Goal: Task Accomplishment & Management: Use online tool/utility

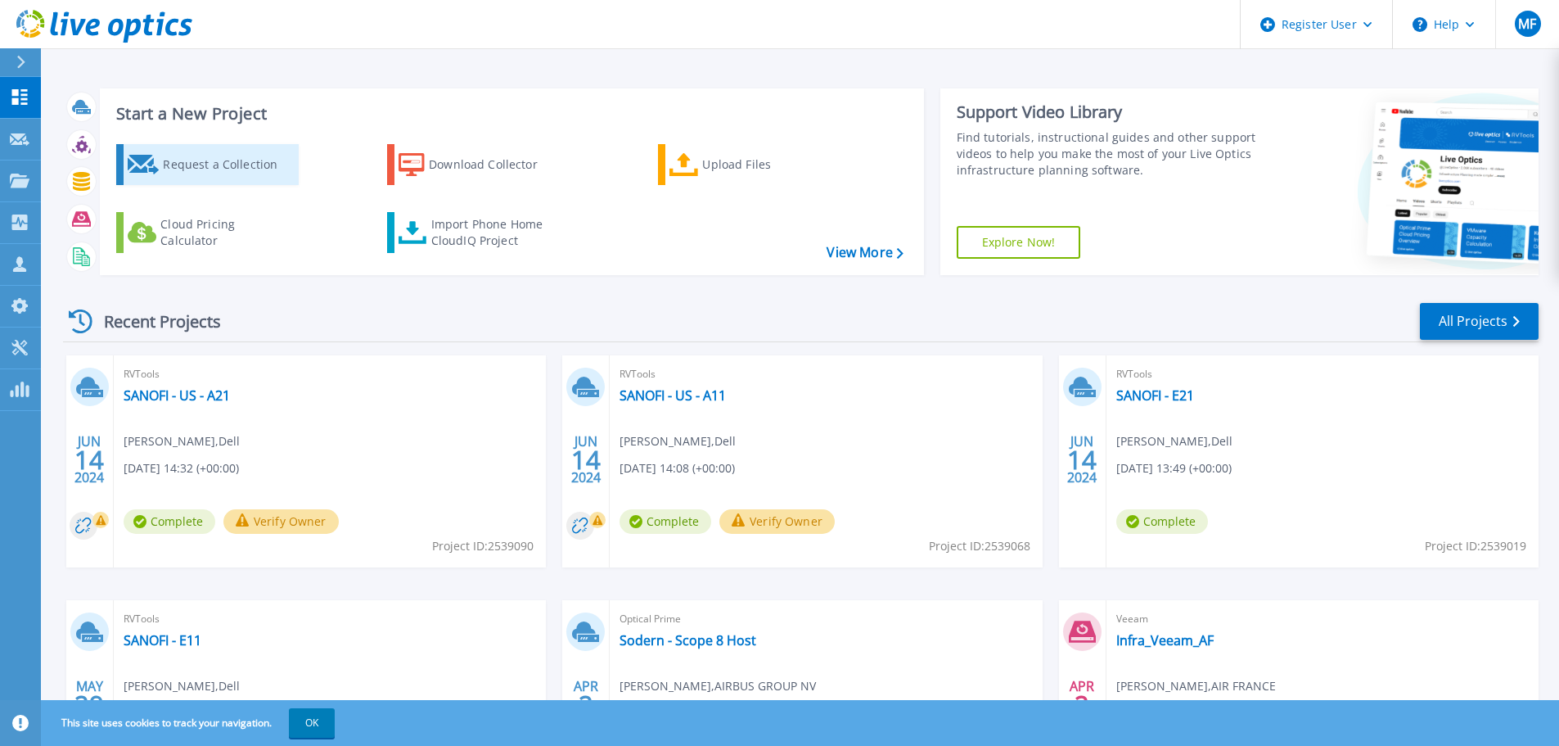
click at [197, 173] on div "Request a Collection" at bounding box center [228, 164] width 131 height 33
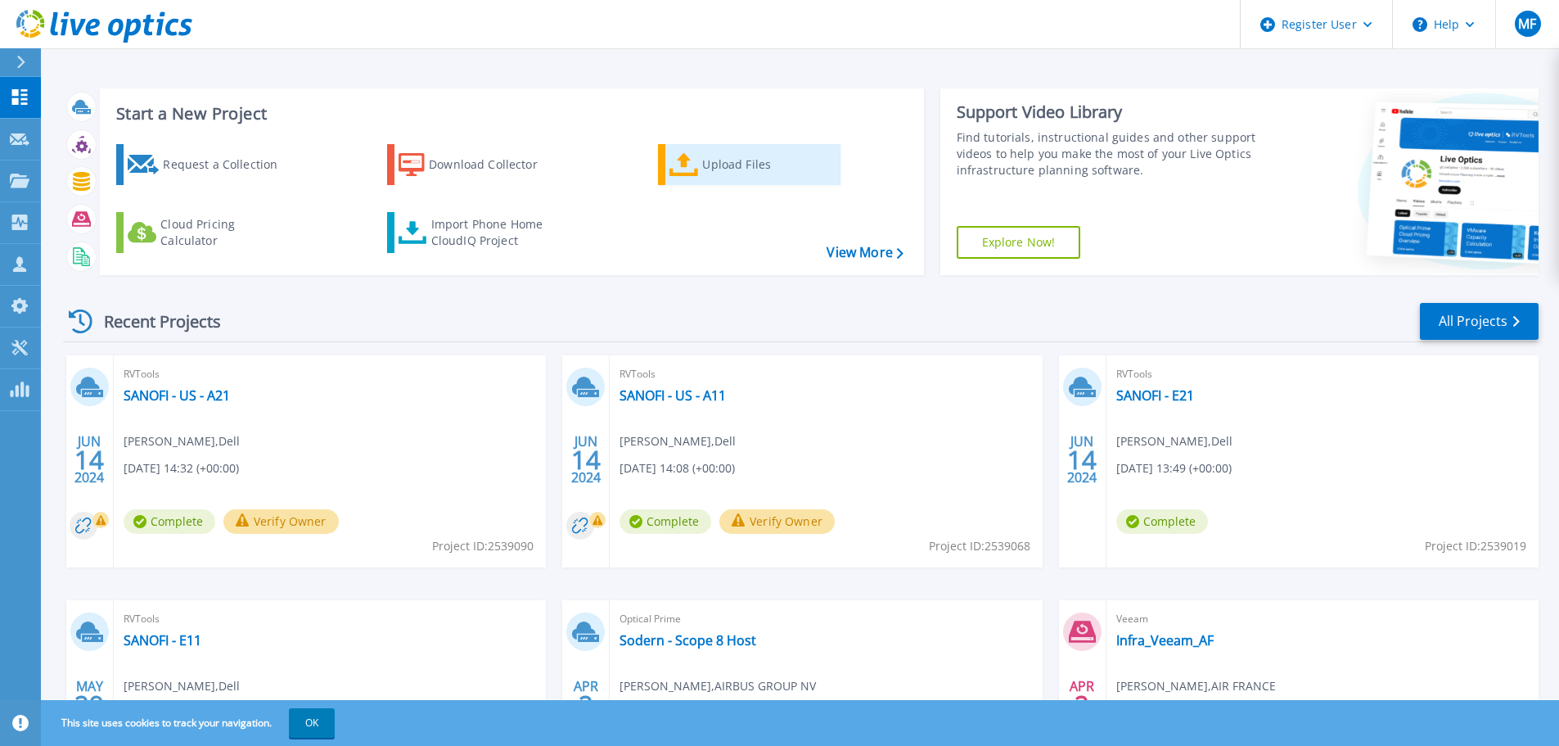
click at [751, 174] on div "Upload Files" at bounding box center [767, 164] width 131 height 33
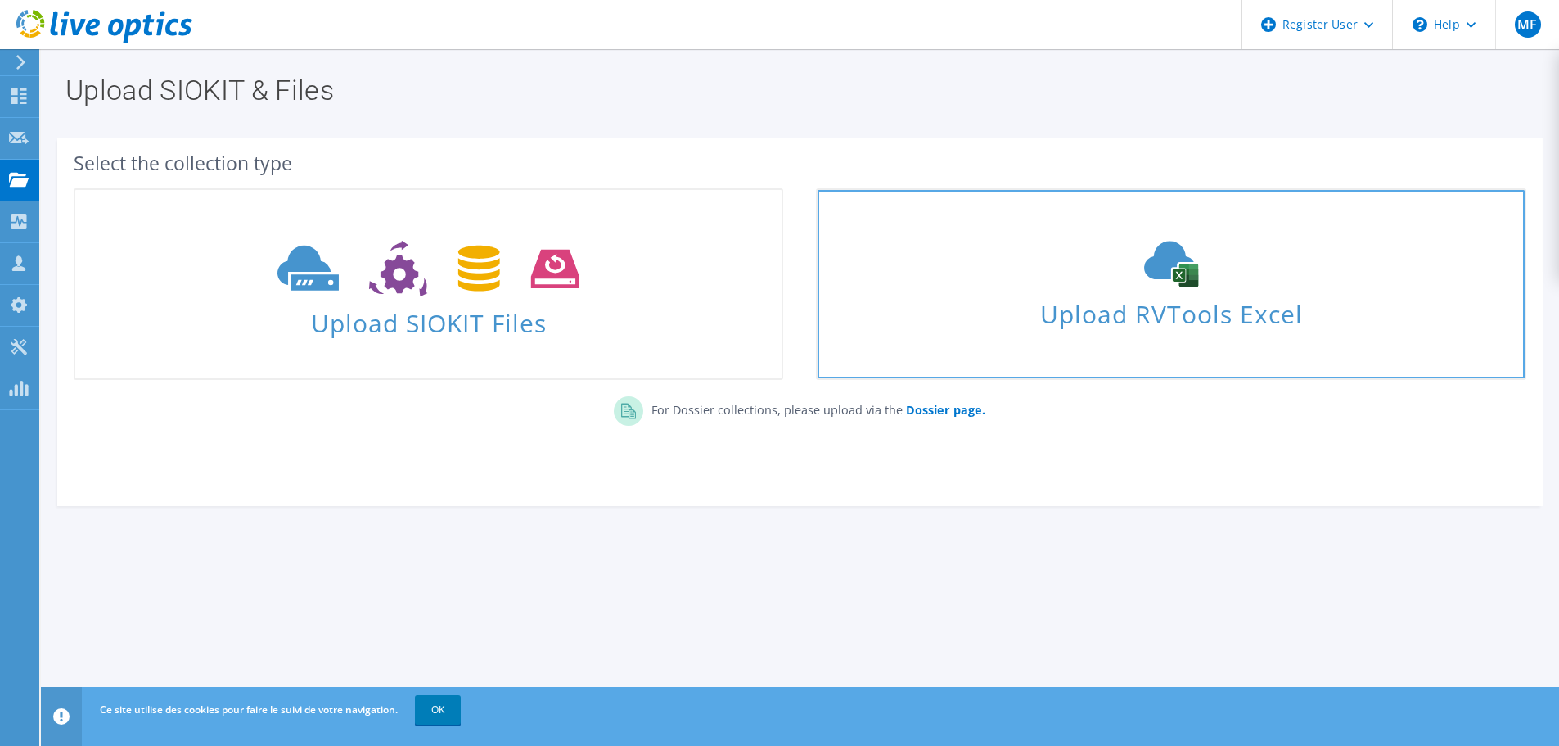
click at [1142, 321] on span "Upload RVTools Excel" at bounding box center [1171, 309] width 706 height 35
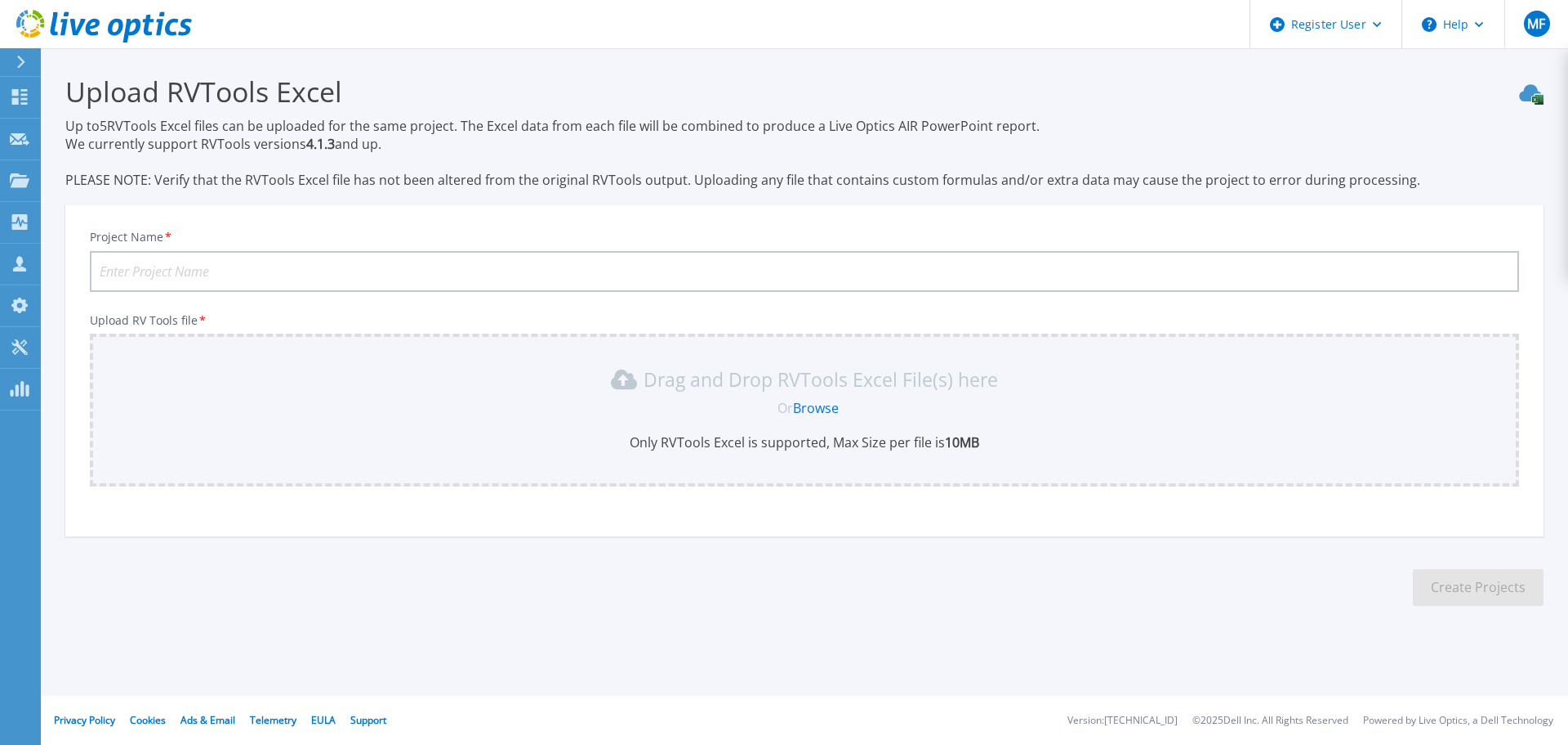
click at [824, 405] on link "Browse" at bounding box center [816, 407] width 46 height 18
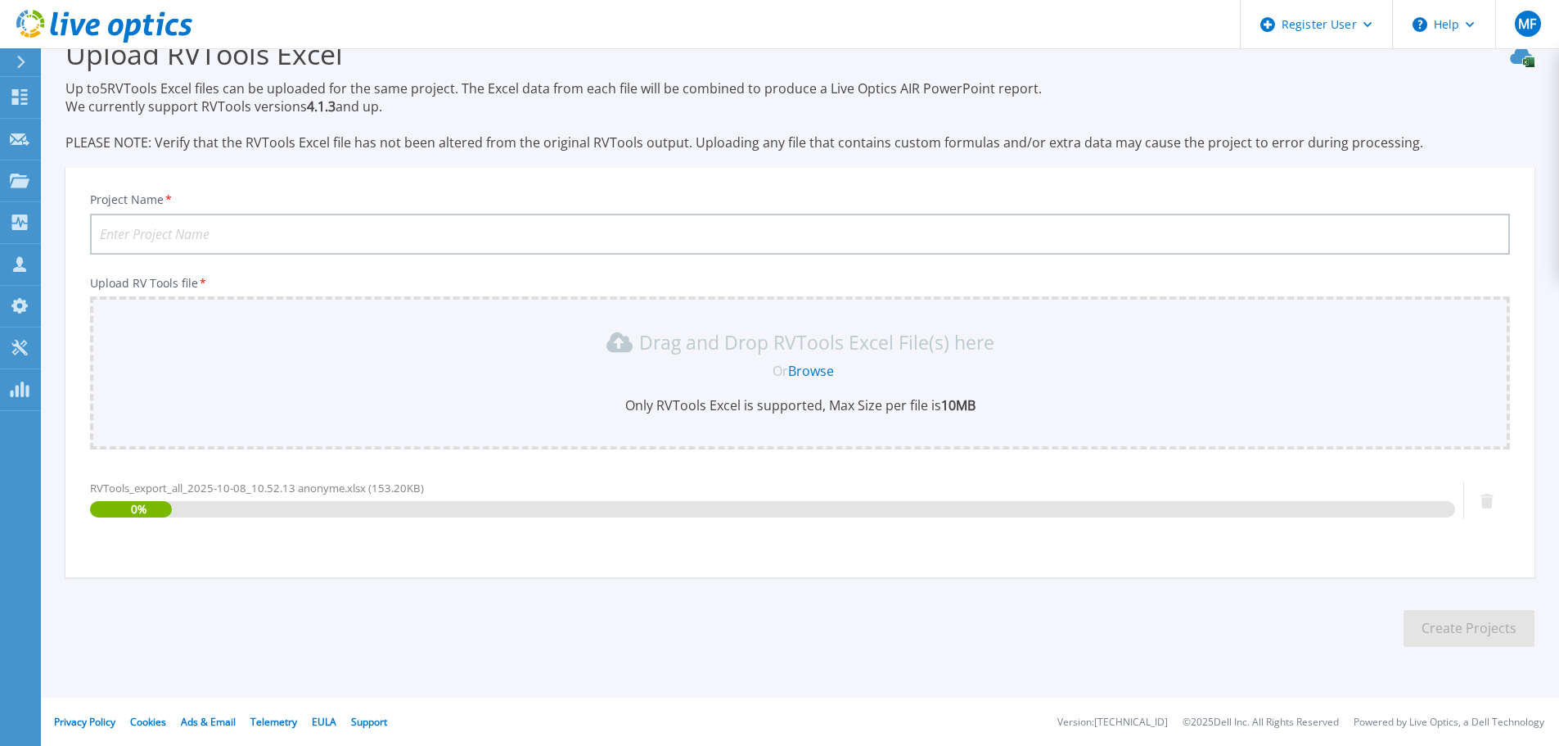
scroll to position [38, 0]
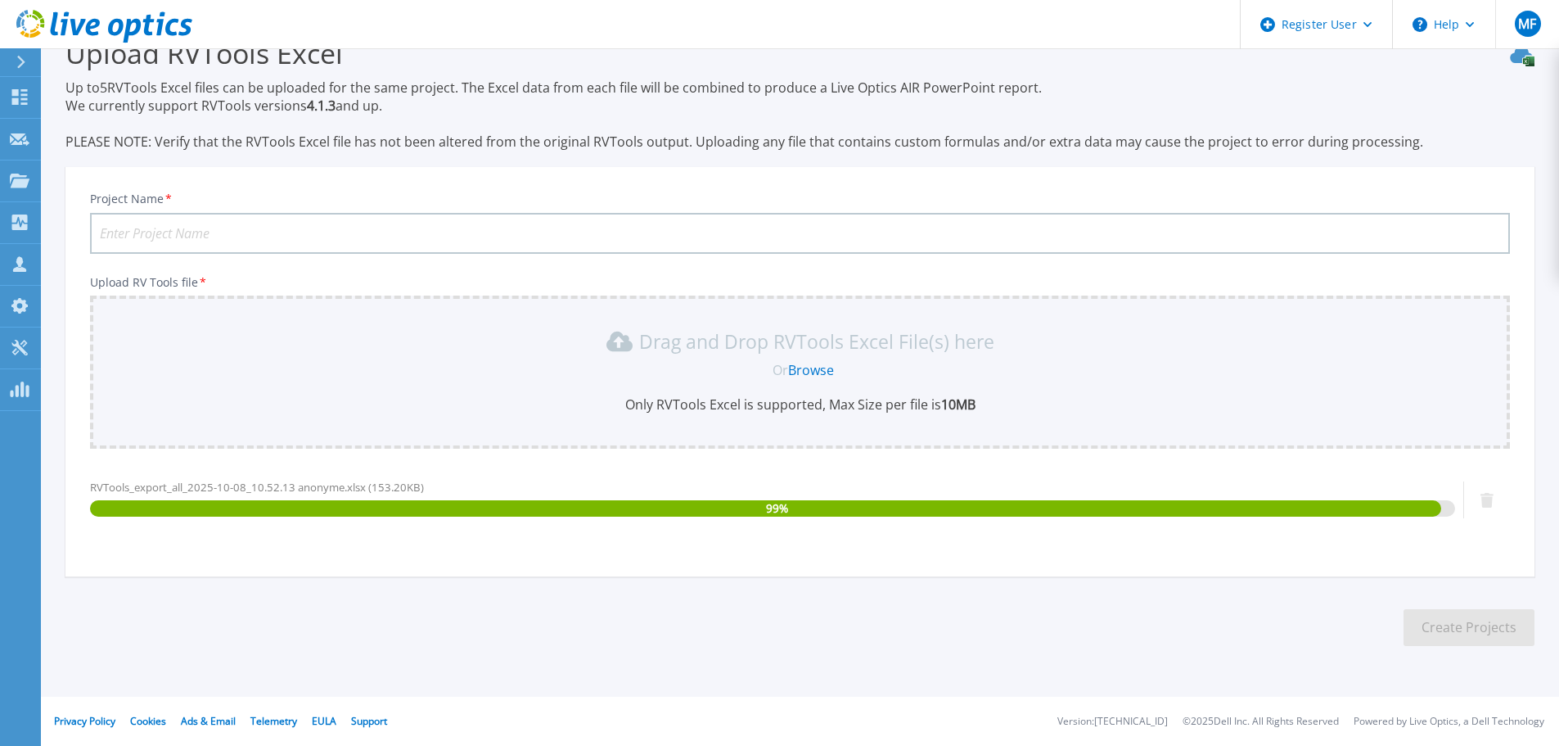
click at [494, 246] on input "Project Name *" at bounding box center [800, 233] width 1420 height 41
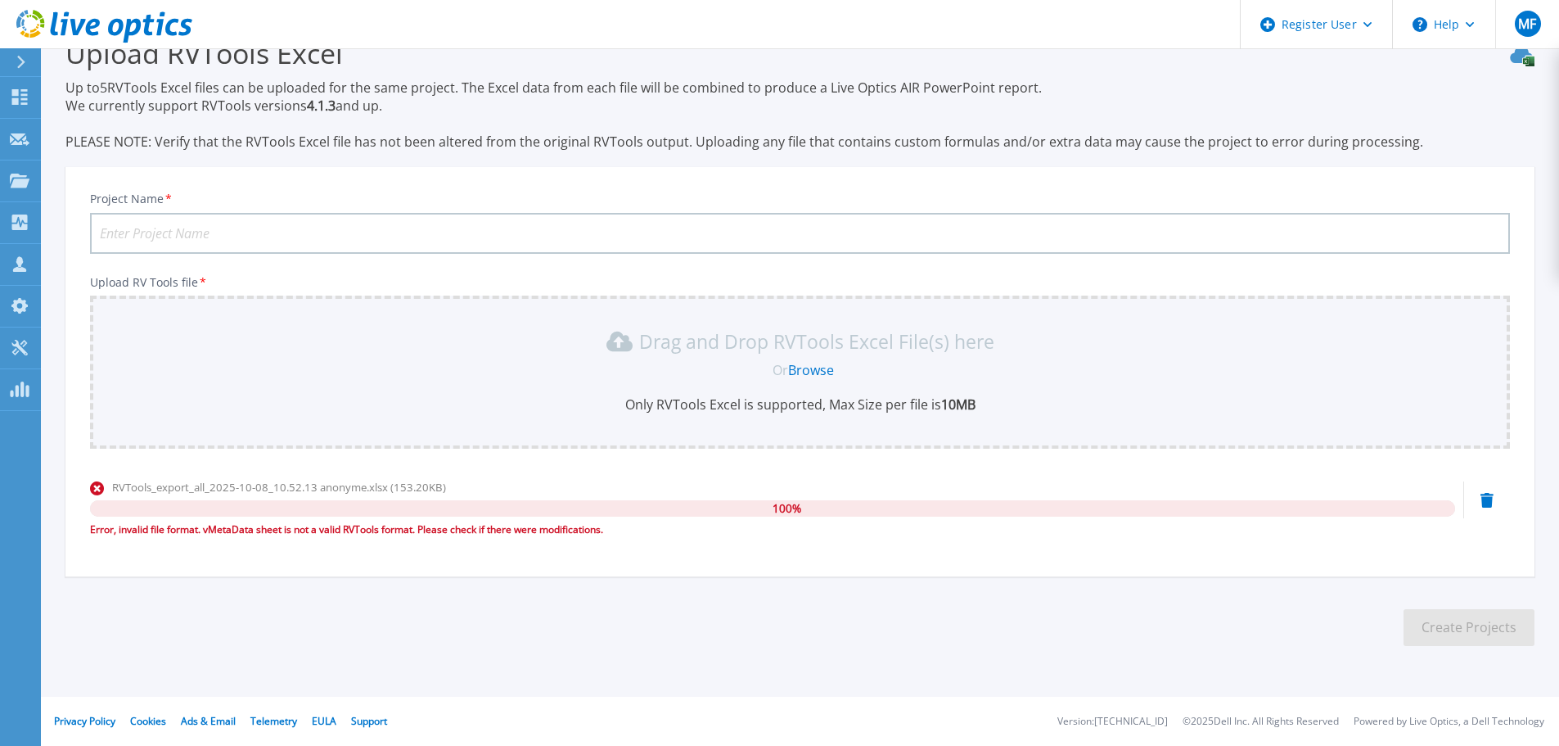
click at [419, 417] on div "Drag and Drop RVTools Excel File(s) here Or Browse Only RVTools Excel is suppor…" at bounding box center [800, 371] width 1420 height 153
click at [823, 363] on link "Browse" at bounding box center [811, 370] width 46 height 18
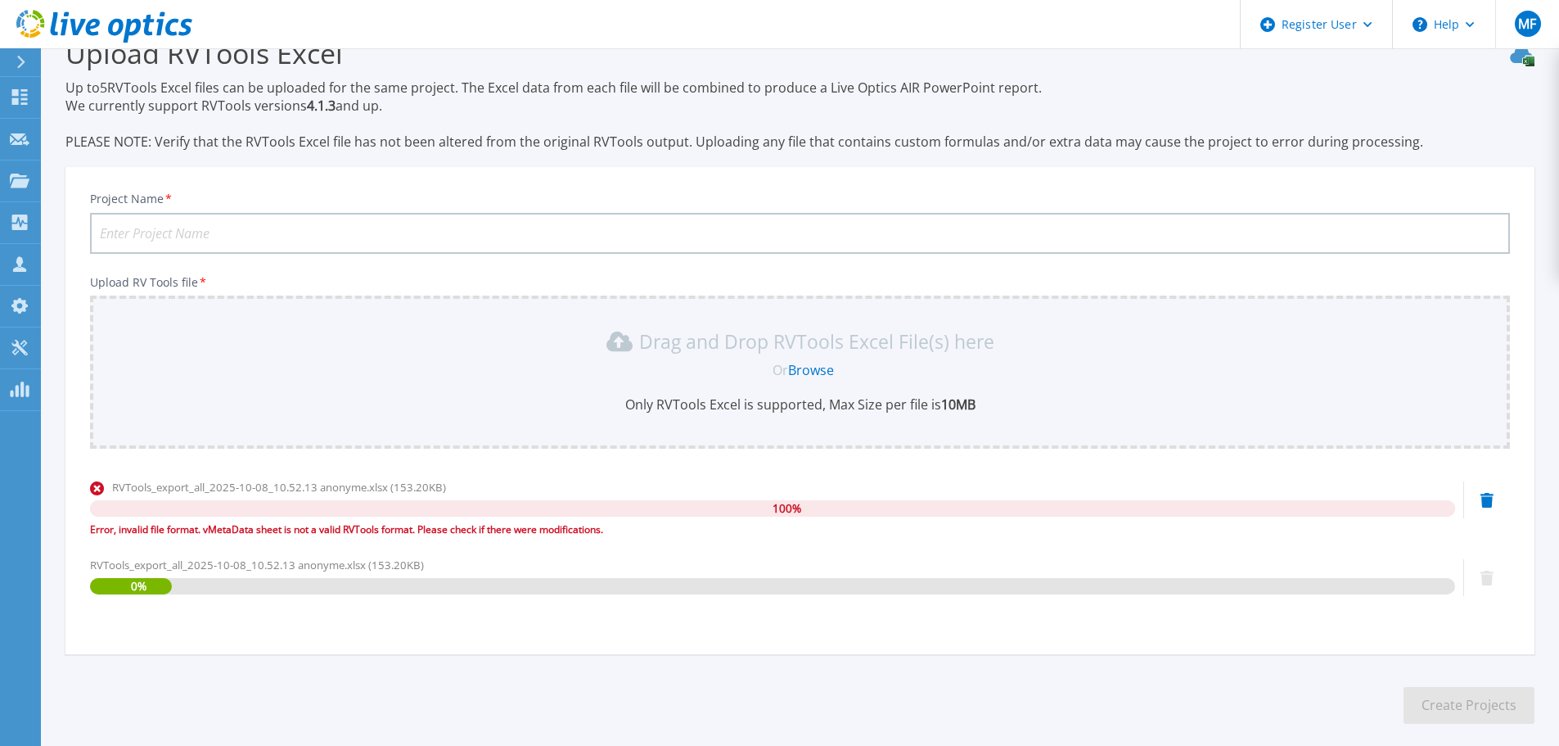
scroll to position [116, 0]
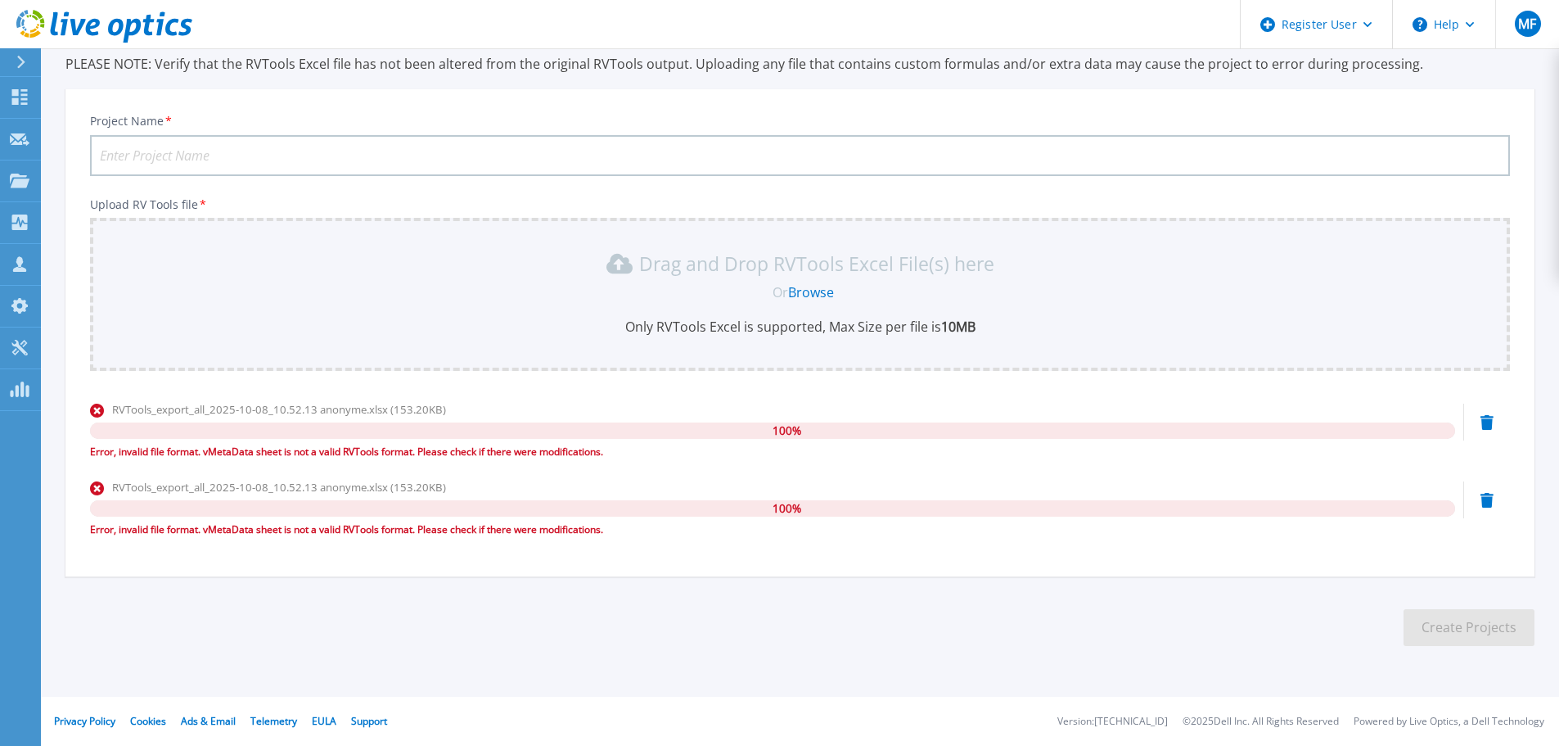
click at [832, 300] on link "Browse" at bounding box center [811, 292] width 46 height 18
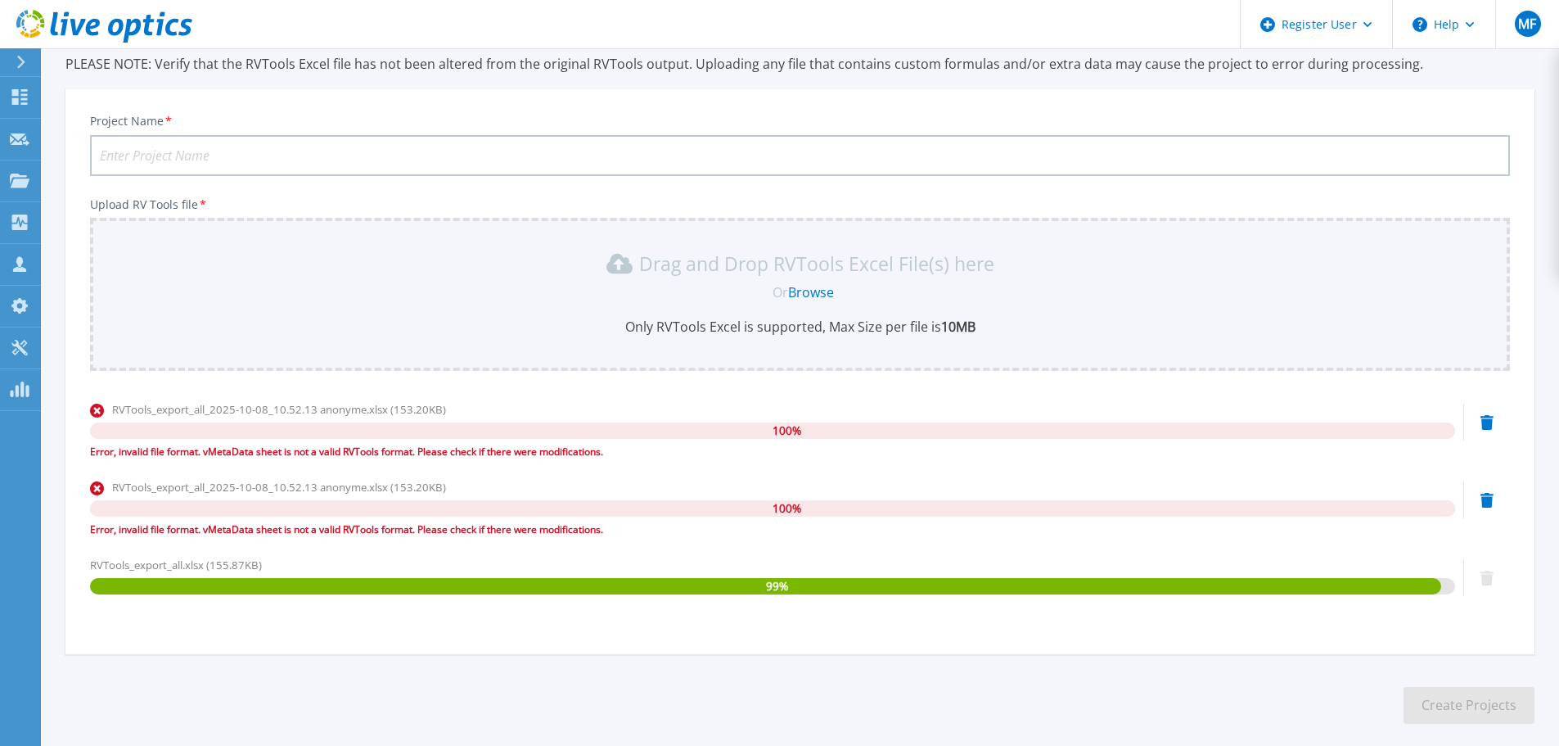
scroll to position [194, 0]
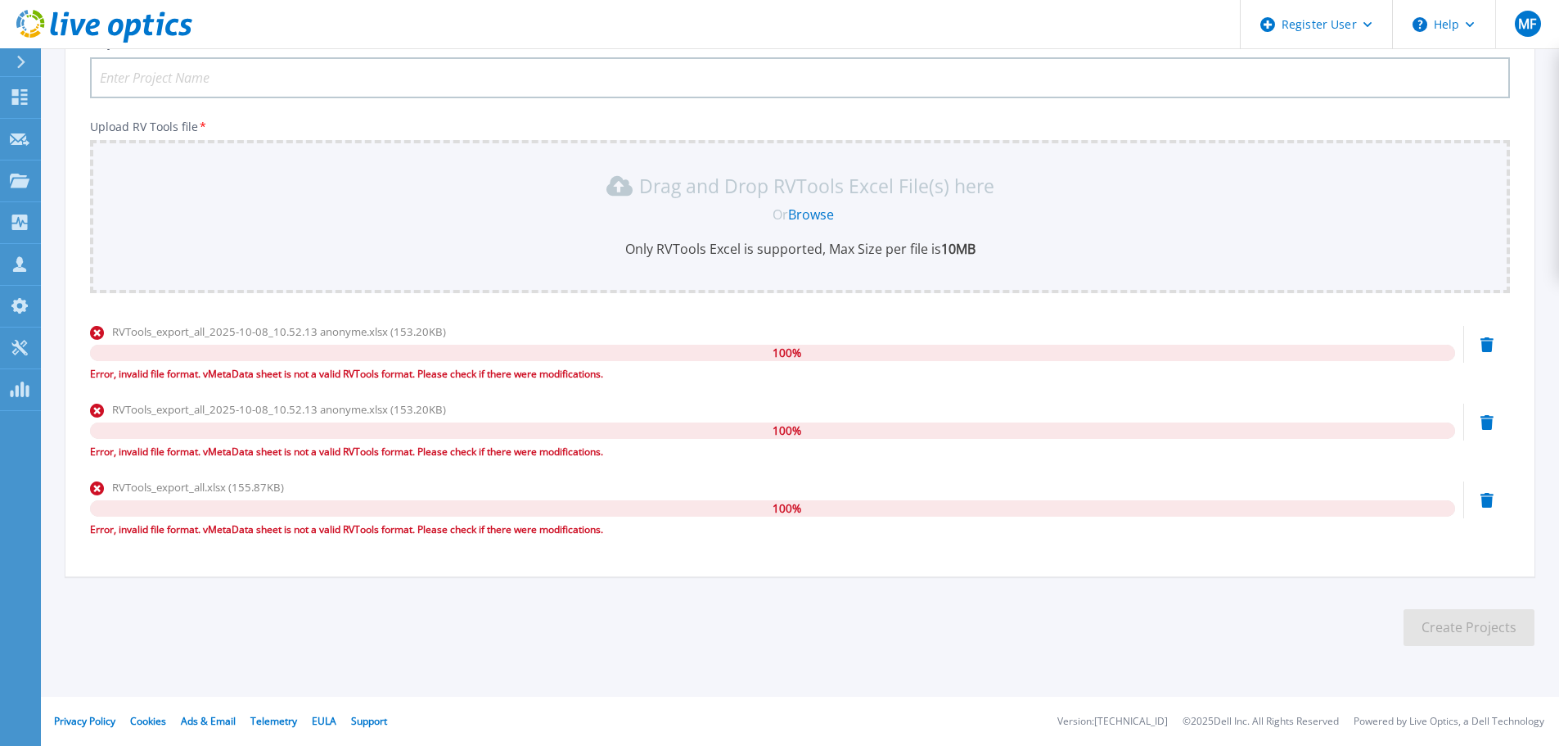
click at [593, 534] on div "Error, invalid file format. vMetaData sheet is not a valid RVTools format. Plea…" at bounding box center [772, 529] width 1365 height 16
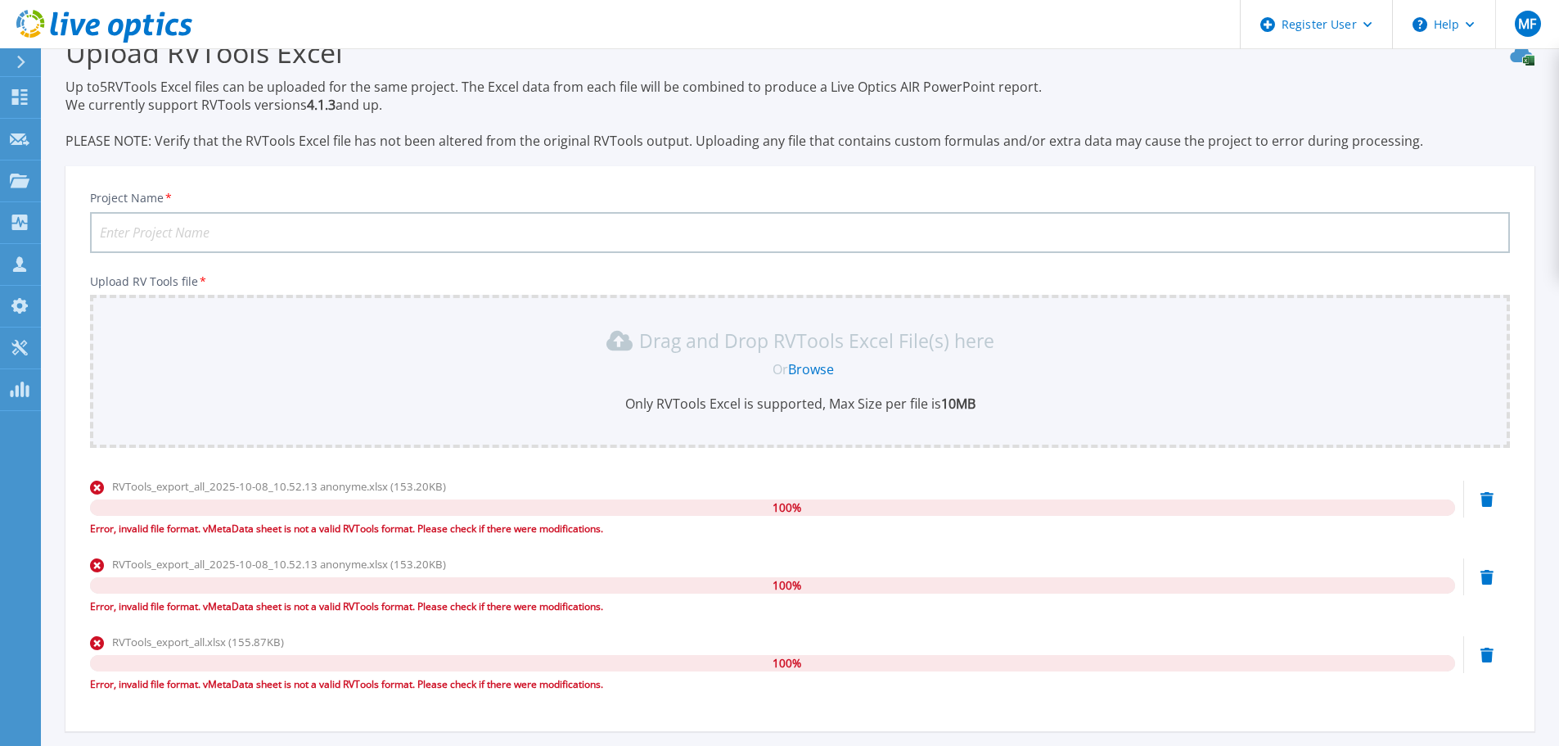
scroll to position [30, 0]
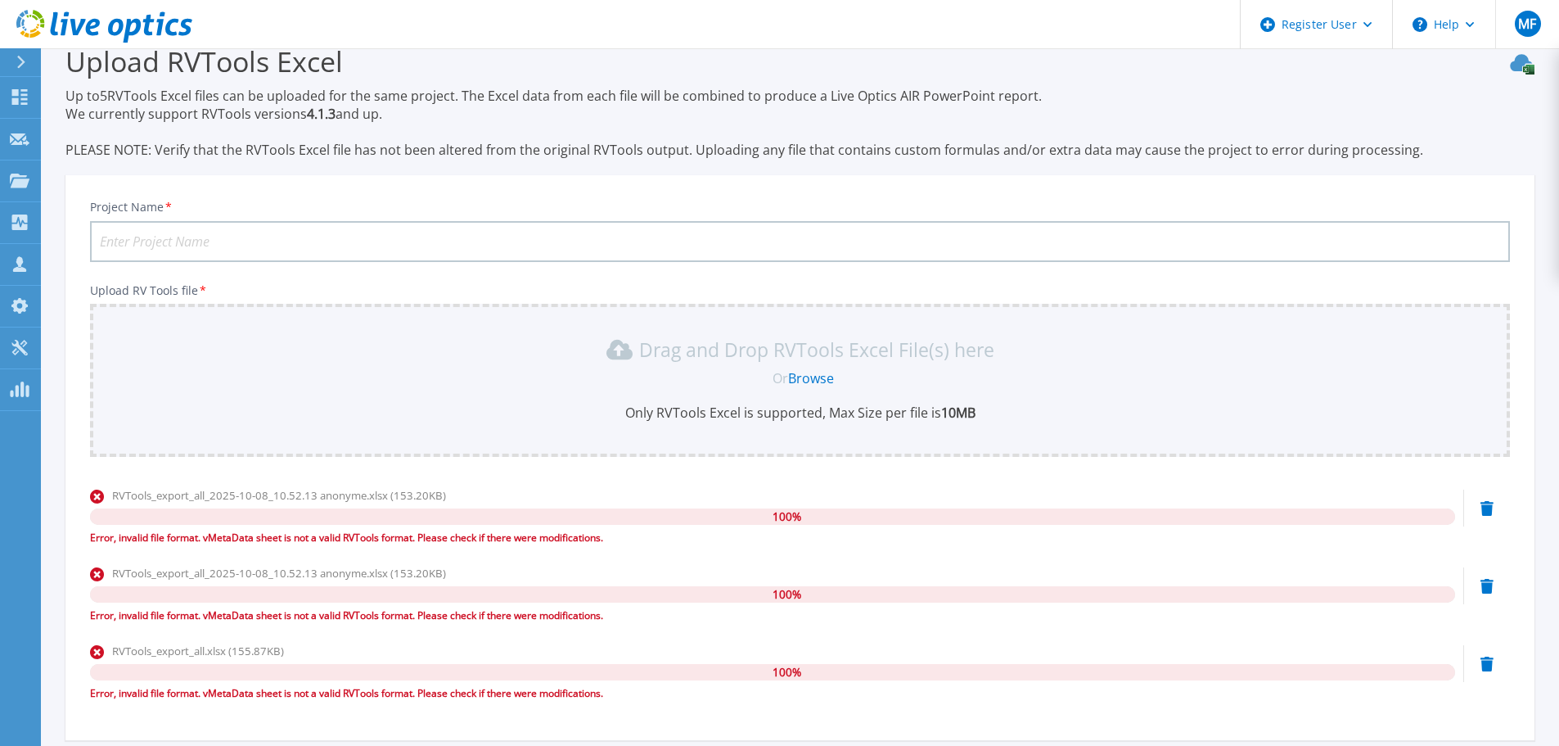
drag, startPoint x: 622, startPoint y: 94, endPoint x: 886, endPoint y: 9, distance: 277.7
click at [625, 92] on p "Up to 5 RVTools Excel files can be uploaded for the same project. The Excel dat…" at bounding box center [799, 123] width 1469 height 72
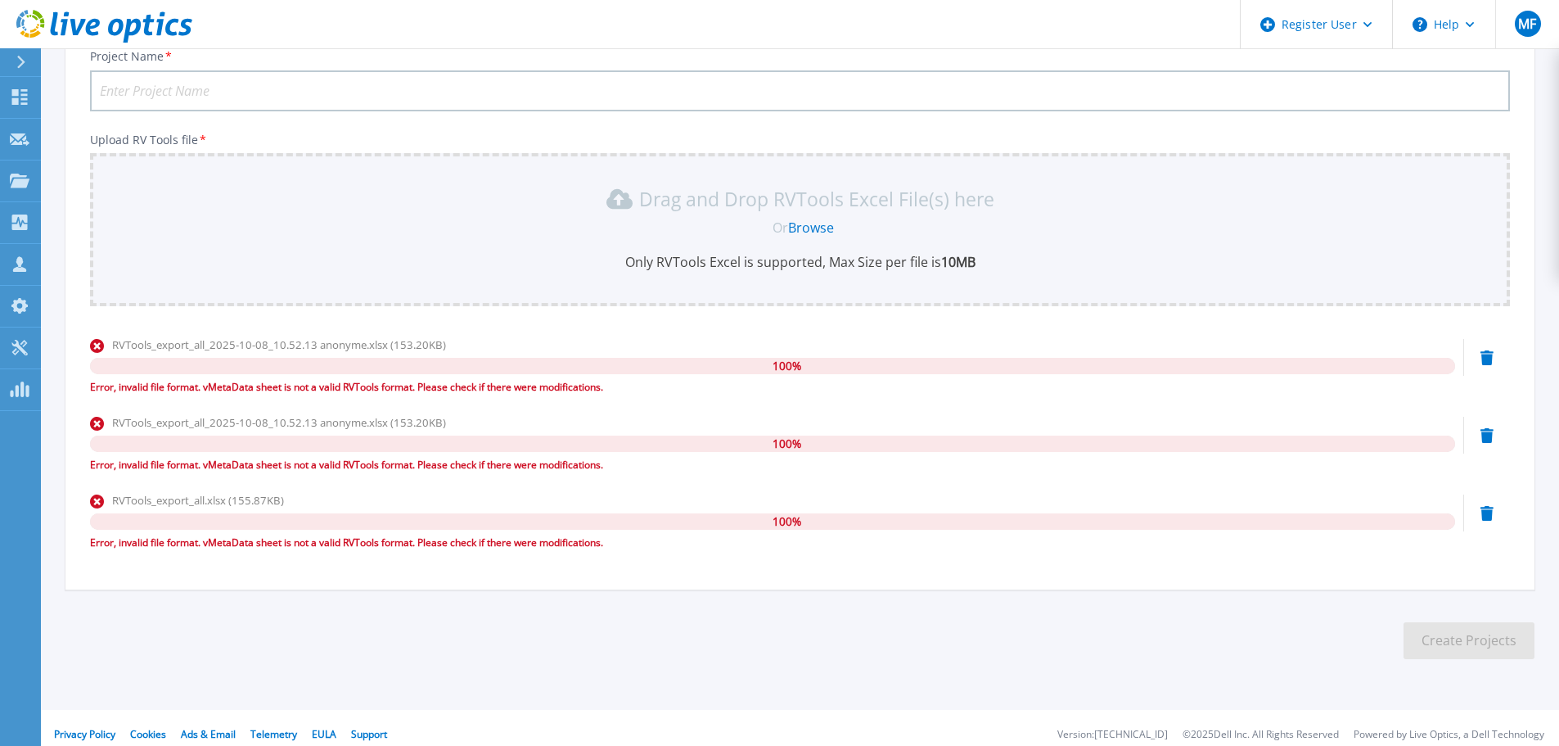
scroll to position [194, 0]
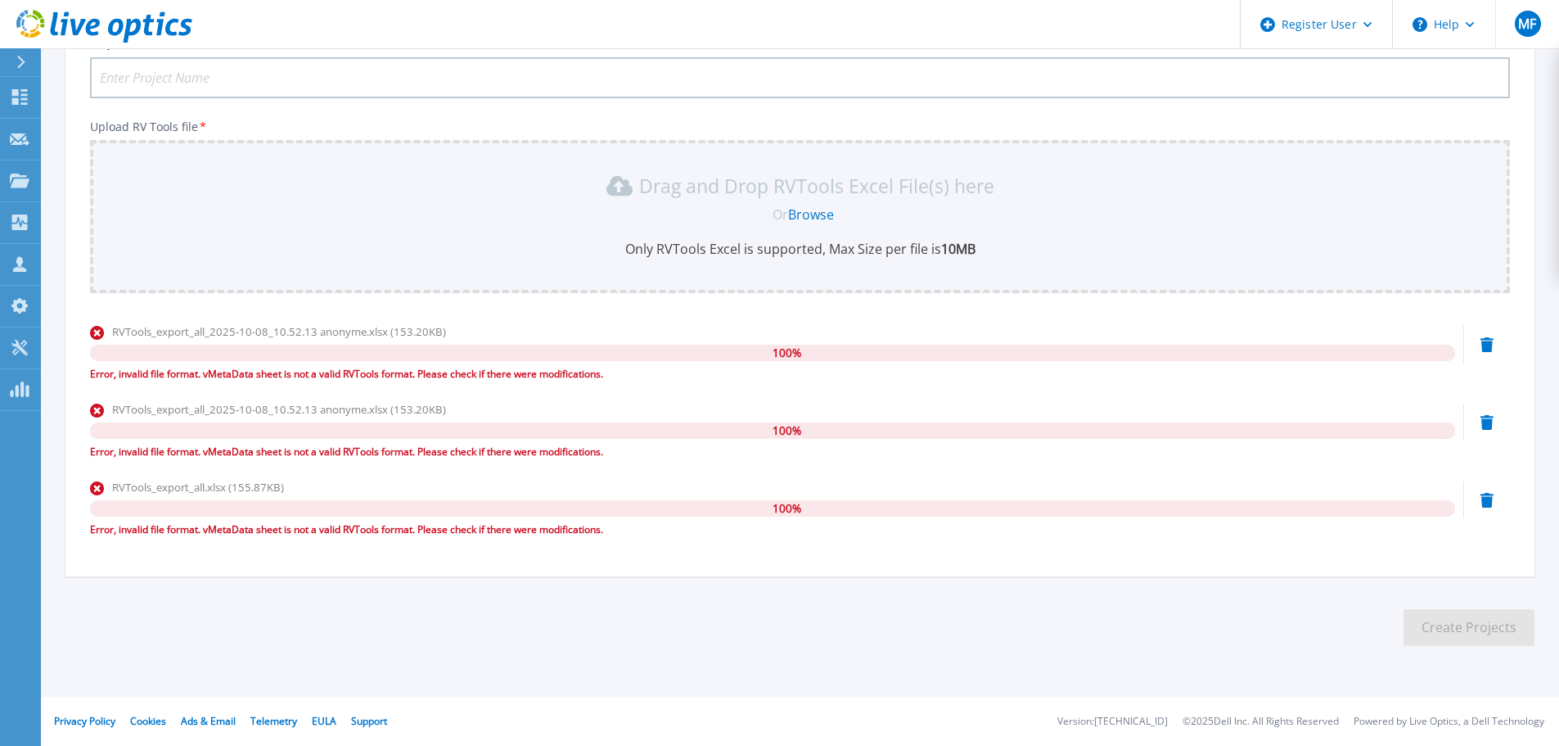
drag, startPoint x: 178, startPoint y: 638, endPoint x: 646, endPoint y: 115, distance: 701.4
click at [187, 633] on section "Upload RVTools Excel Up to 5 RVTools Excel files can be uploaded for the same p…" at bounding box center [800, 268] width 1518 height 828
click at [1033, 683] on section "Upload RVTools Excel Up to 5 RVTools Excel files can be uploaded for the same p…" at bounding box center [800, 268] width 1518 height 828
click at [435, 661] on section "Upload RVTools Excel Up to 5 RVTools Excel files can be uploaded for the same p…" at bounding box center [800, 268] width 1518 height 828
drag, startPoint x: 307, startPoint y: 624, endPoint x: 419, endPoint y: 636, distance: 112.8
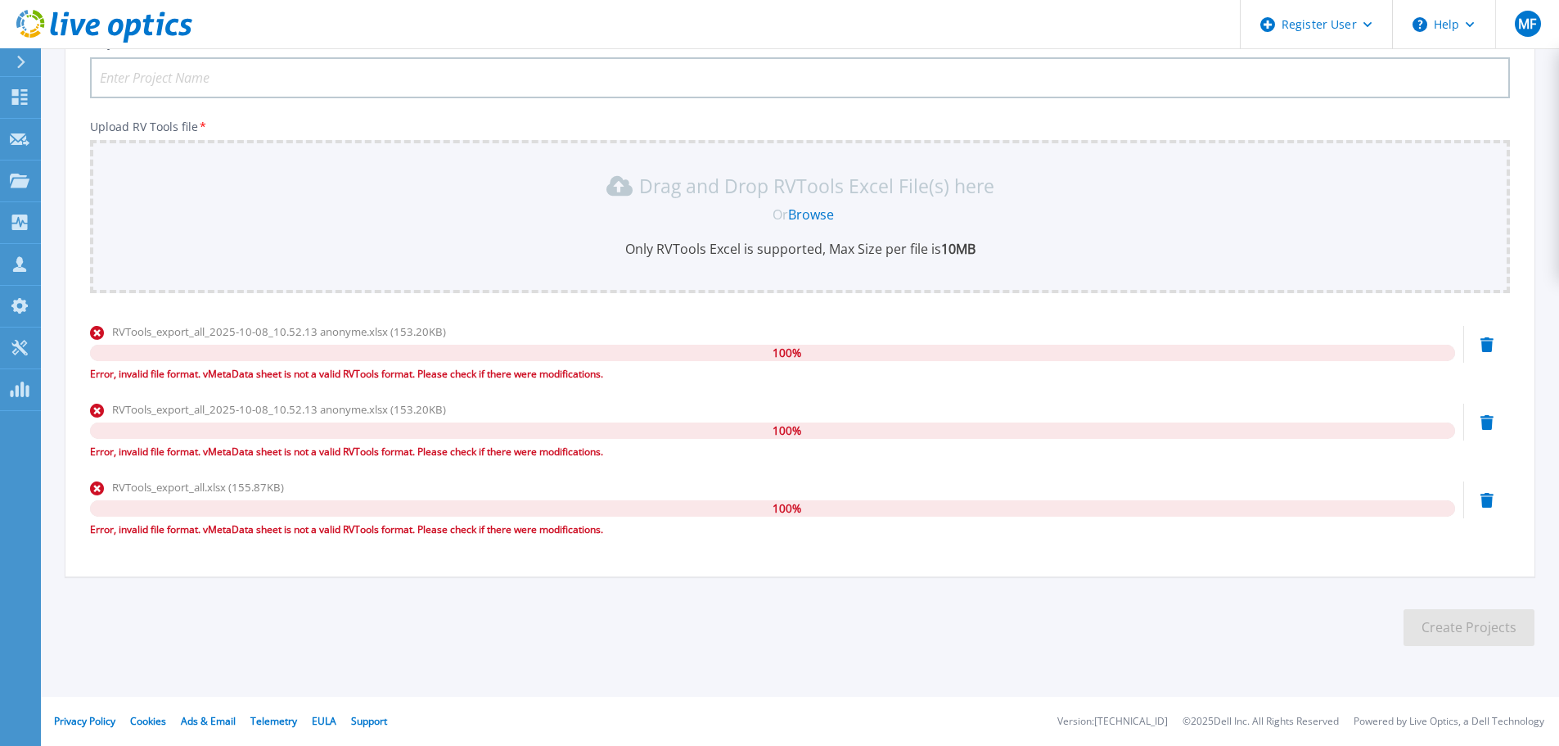
click at [309, 624] on section "Upload RVTools Excel Up to 5 RVTools Excel files can be uploaded for the same p…" at bounding box center [800, 268] width 1518 height 828
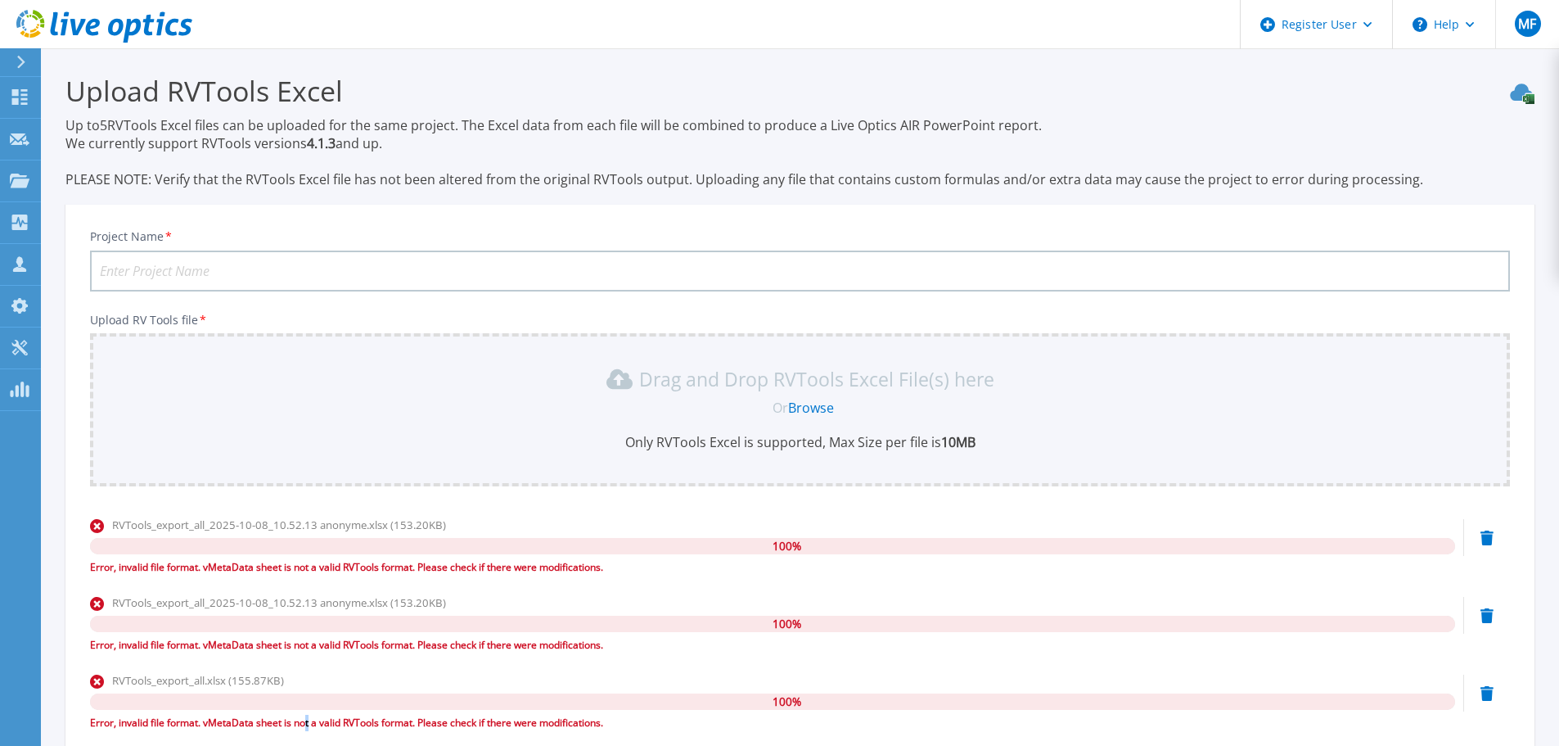
scroll to position [0, 0]
